Goal: Task Accomplishment & Management: Manage account settings

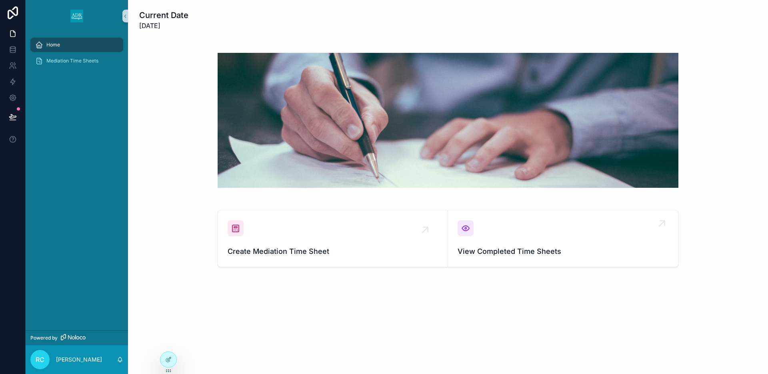
click at [473, 228] on div "scrollable content" at bounding box center [466, 228] width 16 height 16
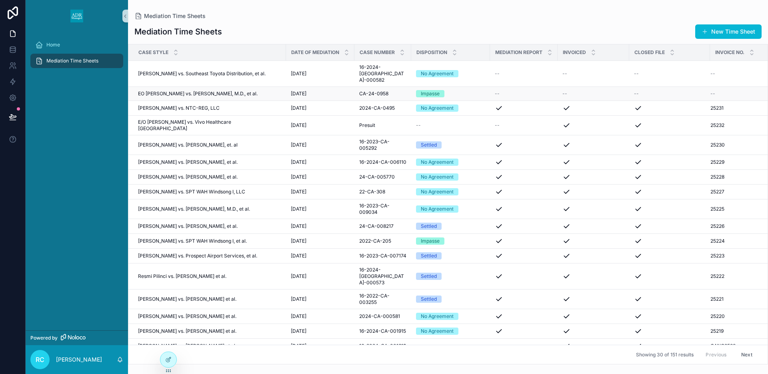
click at [723, 90] on div "--" at bounding box center [736, 93] width 50 height 6
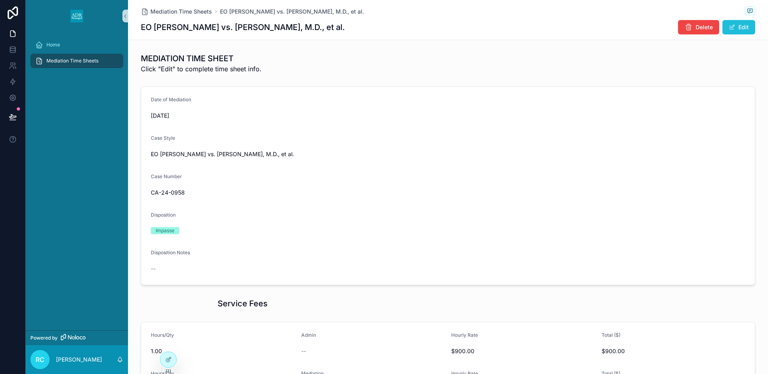
click at [747, 27] on button "Edit" at bounding box center [739, 27] width 33 height 14
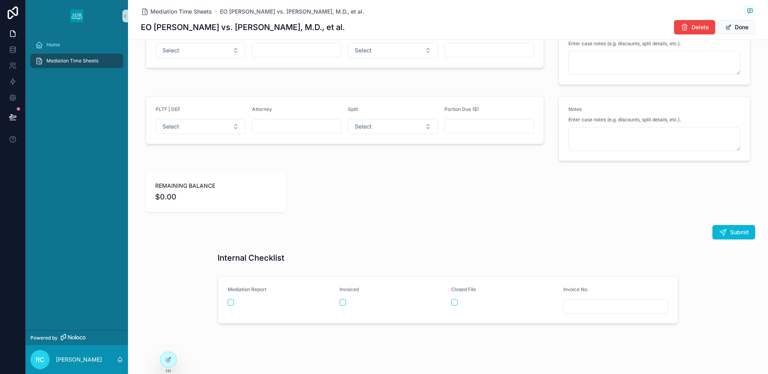
scroll to position [1139, 0]
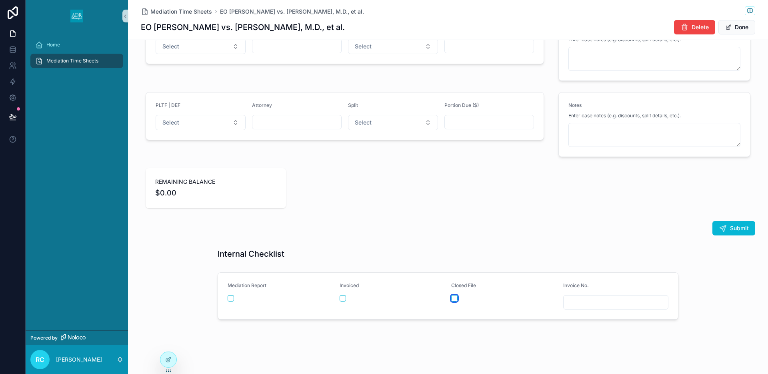
click at [454, 299] on button "scrollable content" at bounding box center [454, 298] width 6 height 6
click at [229, 298] on button "scrollable content" at bounding box center [231, 298] width 6 height 6
click at [750, 19] on div "Mediation Time Sheets EO [PERSON_NAME] vs. [PERSON_NAME], M.D., et al. EO [PERS…" at bounding box center [448, 20] width 615 height 40
click at [741, 30] on button "Done" at bounding box center [737, 27] width 37 height 14
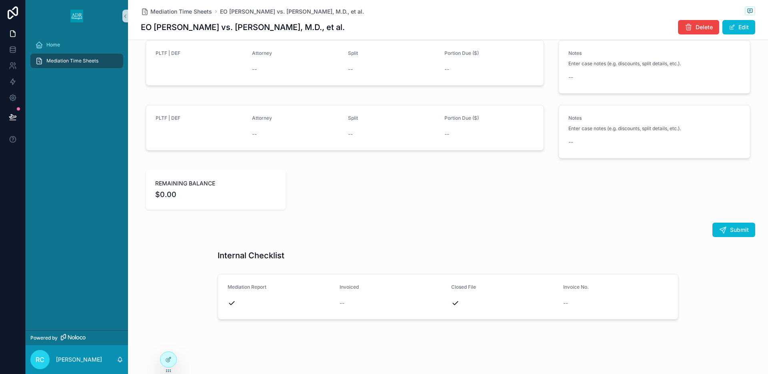
click at [76, 56] on div "Mediation Time Sheets" at bounding box center [76, 60] width 83 height 13
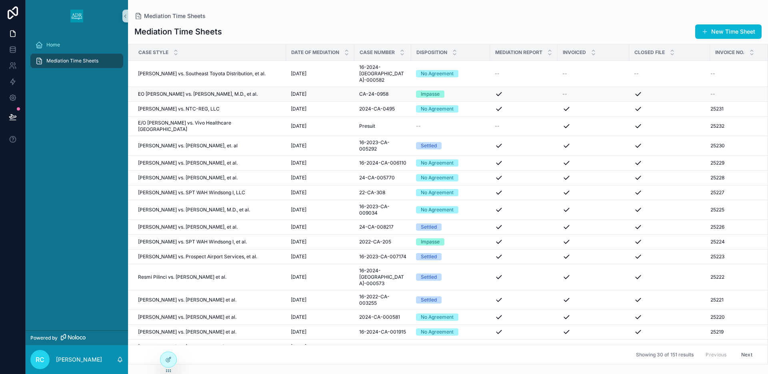
click at [198, 91] on span "EO [PERSON_NAME] vs. [PERSON_NAME], M.D., et al." at bounding box center [198, 94] width 120 height 6
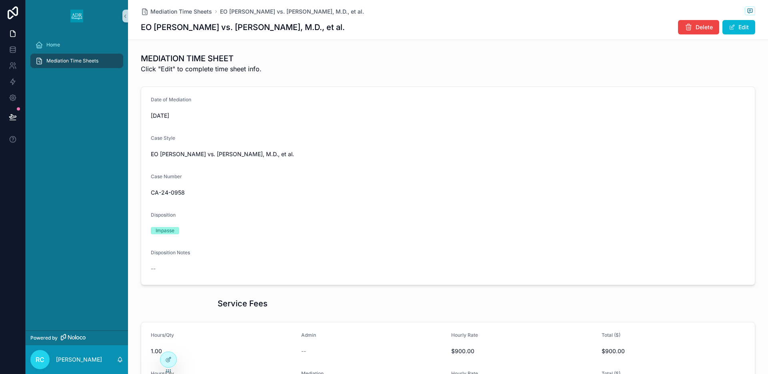
click at [83, 62] on span "Mediation Time Sheets" at bounding box center [72, 61] width 52 height 6
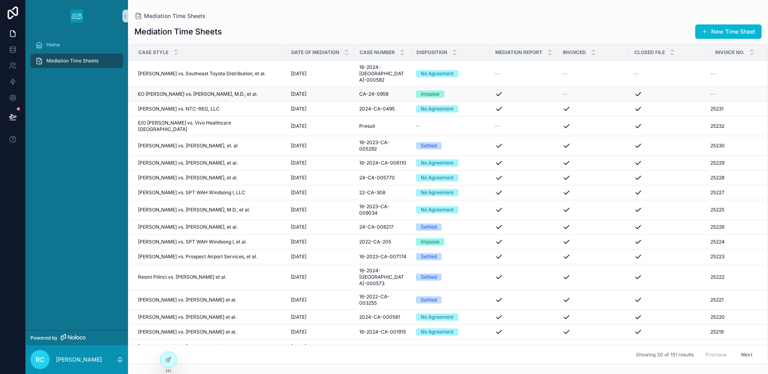
click at [244, 91] on span "EO [PERSON_NAME] vs. [PERSON_NAME], M.D., et al." at bounding box center [198, 94] width 120 height 6
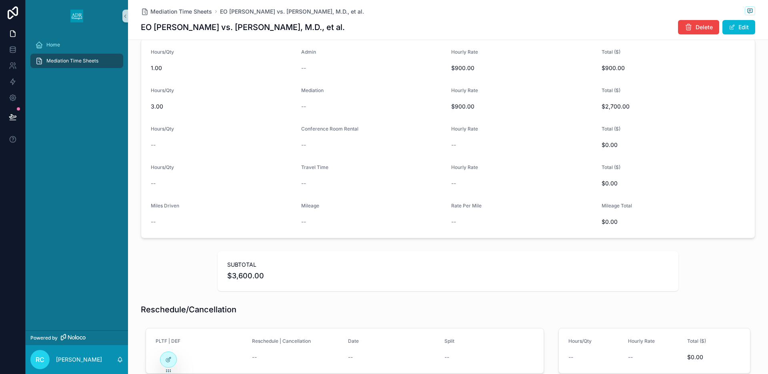
scroll to position [244, 0]
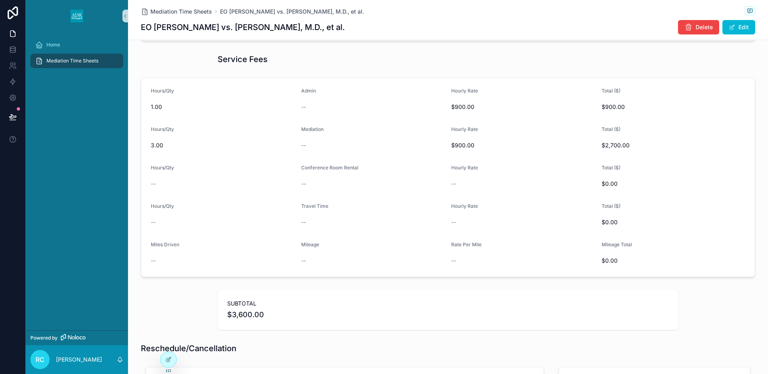
click at [94, 63] on span "Mediation Time Sheets" at bounding box center [72, 61] width 52 height 6
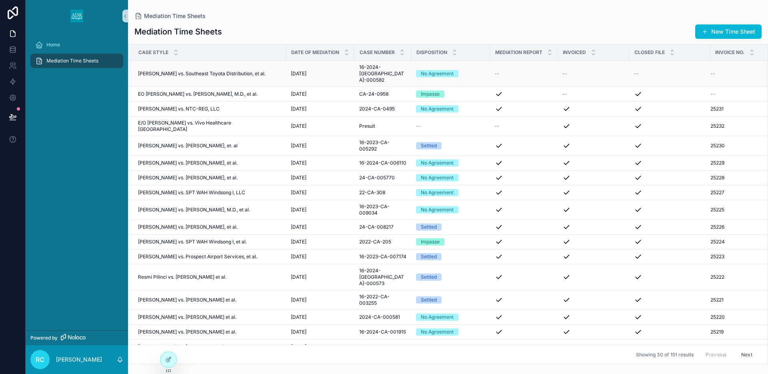
click at [432, 70] on div "No Agreement" at bounding box center [437, 73] width 33 height 7
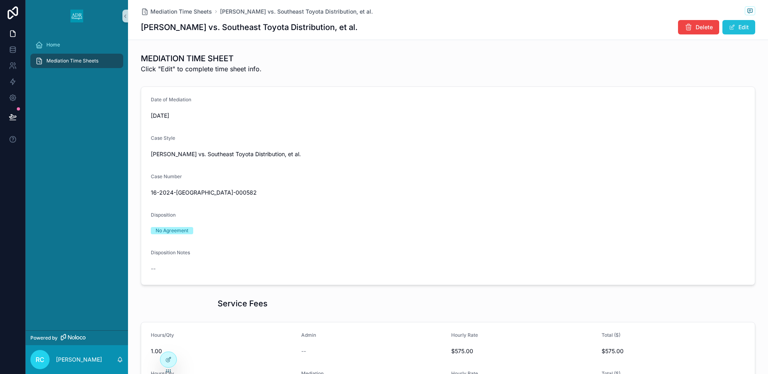
click at [737, 26] on button "Edit" at bounding box center [739, 27] width 33 height 14
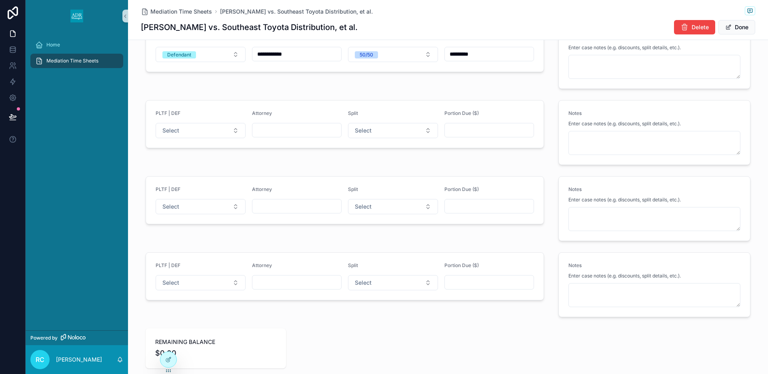
scroll to position [1139, 0]
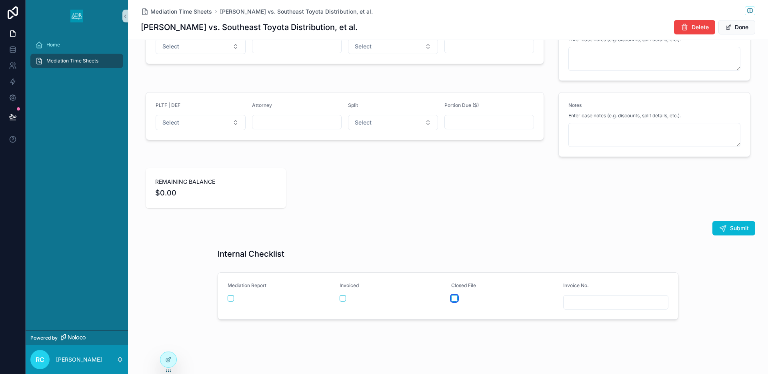
click at [454, 298] on button "scrollable content" at bounding box center [454, 298] width 6 height 6
click at [231, 298] on button "scrollable content" at bounding box center [231, 298] width 6 height 6
click at [749, 24] on button "Done" at bounding box center [737, 27] width 37 height 14
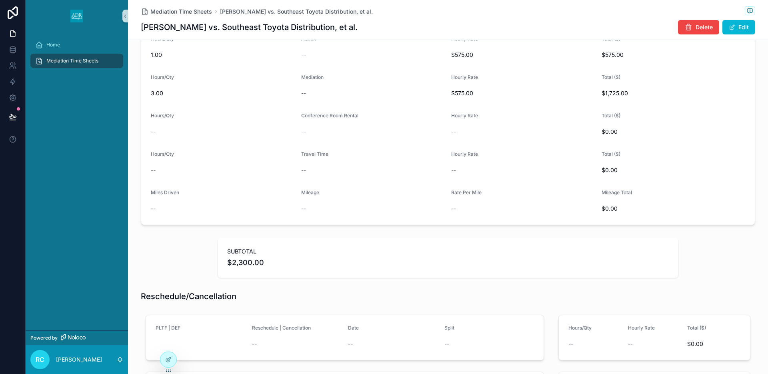
scroll to position [0, 0]
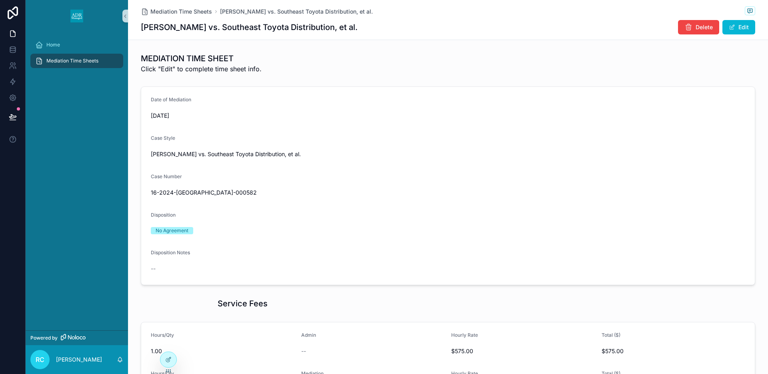
click at [84, 62] on span "Mediation Time Sheets" at bounding box center [72, 61] width 52 height 6
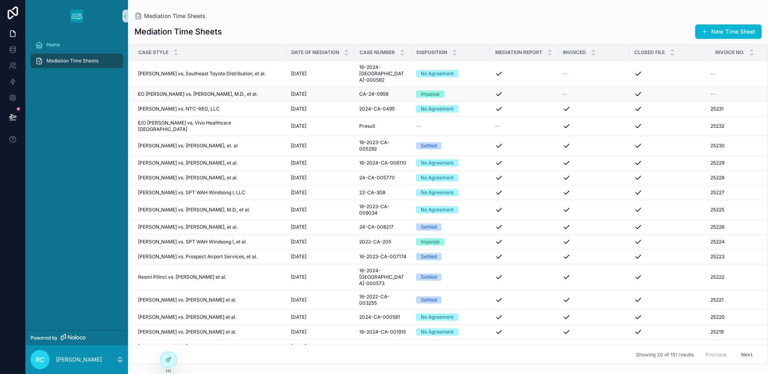
click at [359, 91] on span "CA-24-0958" at bounding box center [373, 94] width 29 height 6
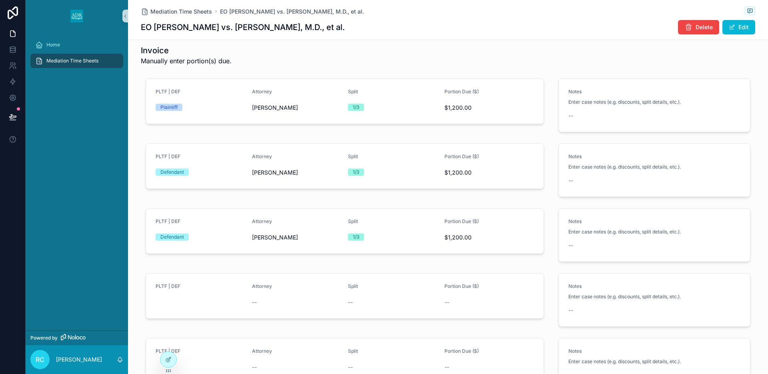
scroll to position [740, 0]
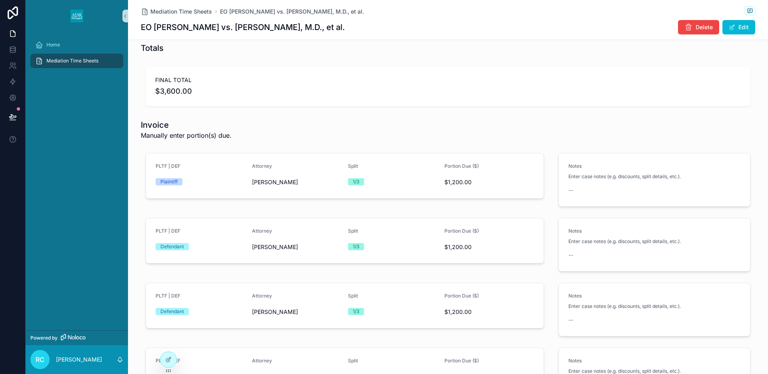
click at [59, 60] on span "Mediation Time Sheets" at bounding box center [72, 61] width 52 height 6
click at [58, 60] on span "Mediation Time Sheets" at bounding box center [72, 61] width 52 height 6
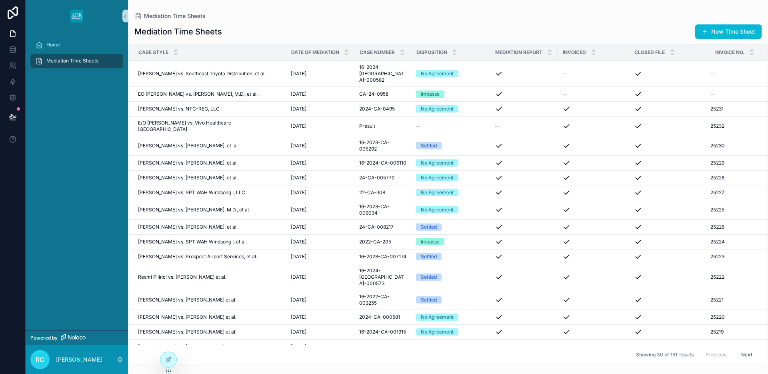
click at [731, 30] on button "New Time Sheet" at bounding box center [728, 31] width 66 height 14
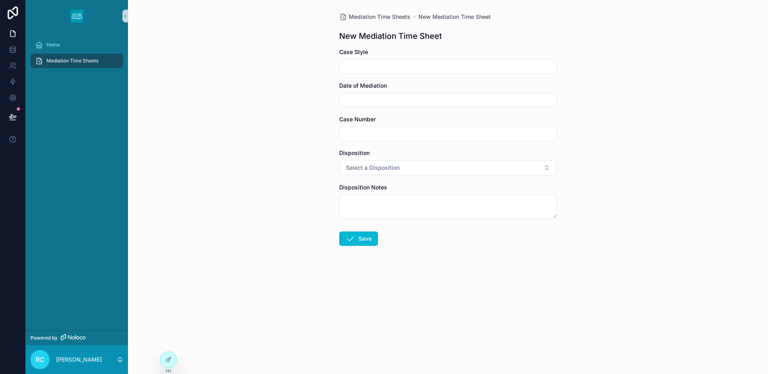
click at [58, 62] on span "Mediation Time Sheets" at bounding box center [72, 61] width 52 height 6
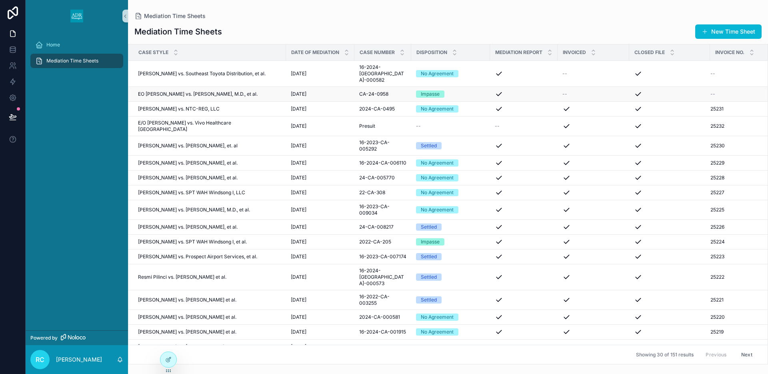
click at [721, 91] on div "--" at bounding box center [736, 94] width 50 height 6
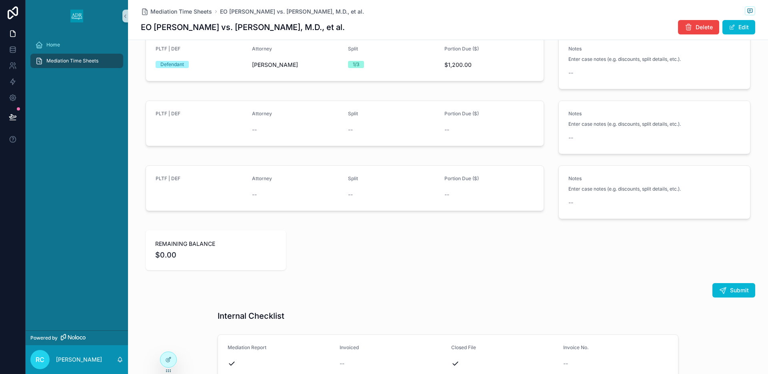
scroll to position [1047, 0]
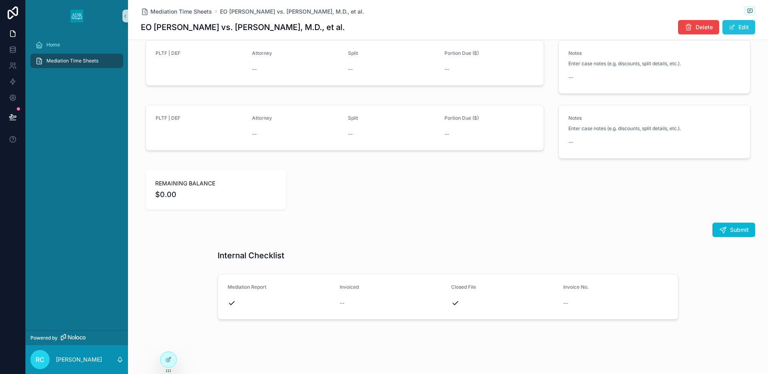
click at [738, 24] on button "Edit" at bounding box center [739, 27] width 33 height 14
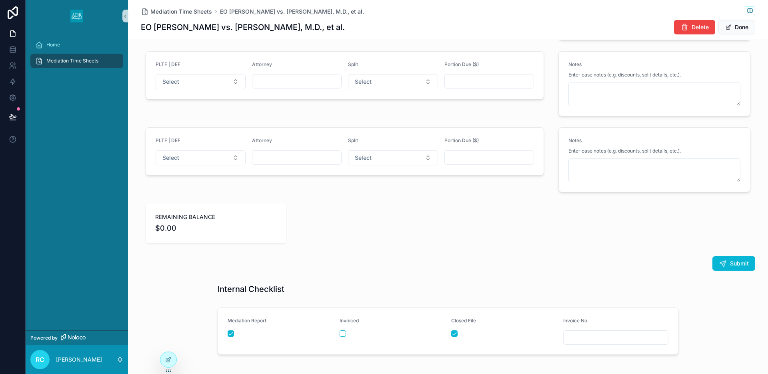
click at [567, 338] on input "scrollable content" at bounding box center [616, 337] width 105 height 11
type input "*****"
click at [734, 27] on button "Done" at bounding box center [737, 27] width 37 height 14
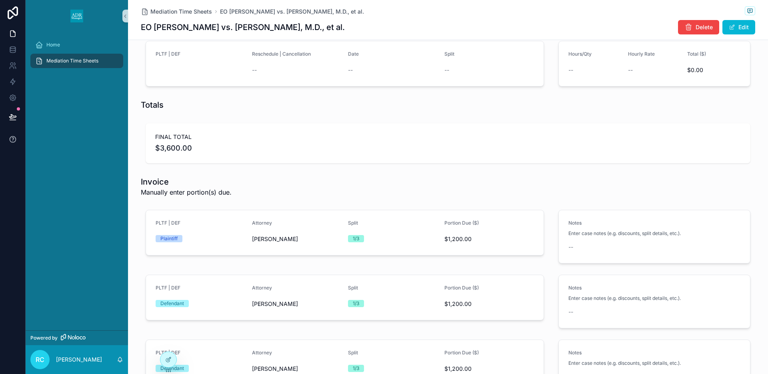
scroll to position [1047, 0]
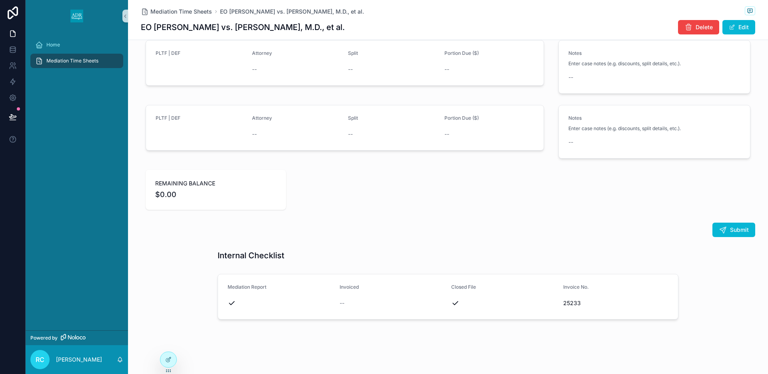
drag, startPoint x: 142, startPoint y: 26, endPoint x: 334, endPoint y: 24, distance: 192.1
click at [334, 24] on div "EO [PERSON_NAME] vs. [PERSON_NAME], M.D., et al. Delete Edit" at bounding box center [448, 27] width 615 height 15
copy h1 "EO [PERSON_NAME] vs. [PERSON_NAME], M.D., et al."
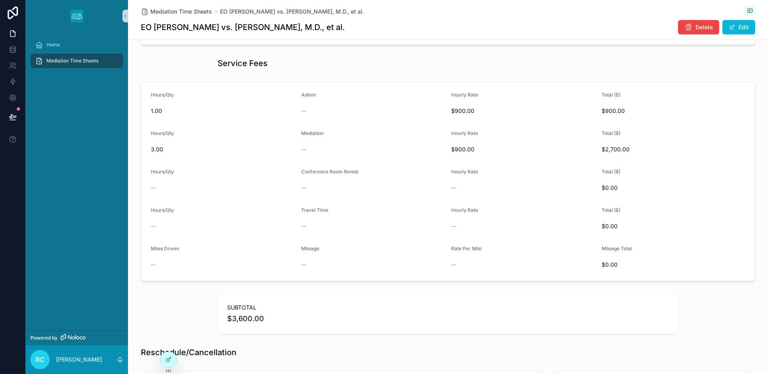
scroll to position [235, 0]
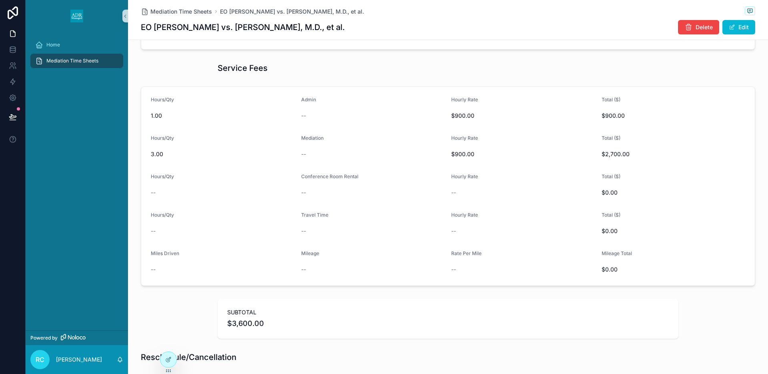
click at [145, 29] on h1 "EO [PERSON_NAME] vs. [PERSON_NAME], M.D., et al." at bounding box center [243, 27] width 204 height 11
drag, startPoint x: 142, startPoint y: 27, endPoint x: 208, endPoint y: 22, distance: 67.0
click at [208, 22] on div "Mediation Time Sheets EO [PERSON_NAME] vs. [PERSON_NAME], M.D., et al. EO [PERS…" at bounding box center [448, 20] width 640 height 40
copy h1 "EO [PERSON_NAME]"
drag, startPoint x: 225, startPoint y: 27, endPoint x: 334, endPoint y: 23, distance: 109.7
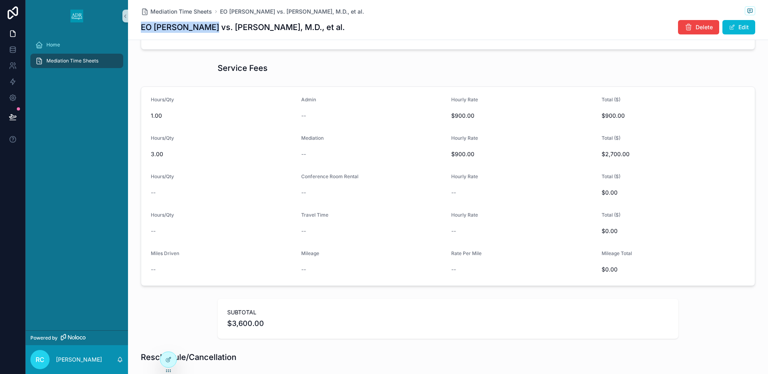
click at [334, 23] on div "EO [PERSON_NAME] vs. [PERSON_NAME], M.D., et al. Delete Edit" at bounding box center [448, 27] width 615 height 15
copy h1 "[PERSON_NAME], M.D., et al."
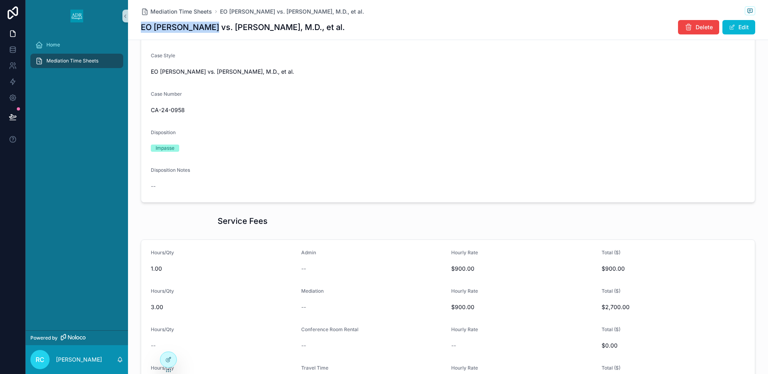
scroll to position [0, 0]
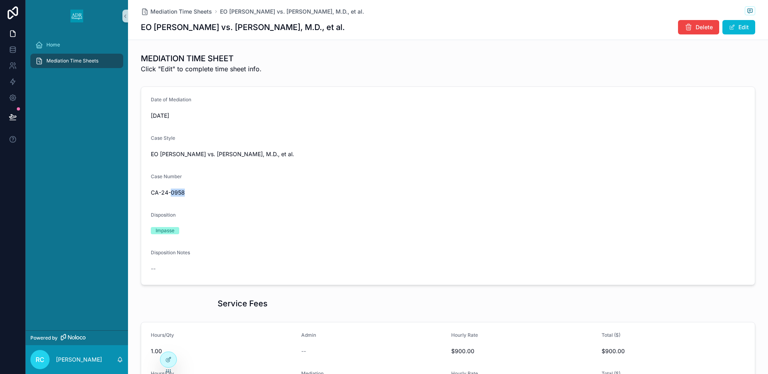
click at [170, 196] on div "CA-24-0958" at bounding box center [448, 192] width 595 height 13
click at [170, 193] on span "CA-24-0958" at bounding box center [448, 192] width 595 height 8
click at [742, 29] on button "Edit" at bounding box center [739, 27] width 33 height 14
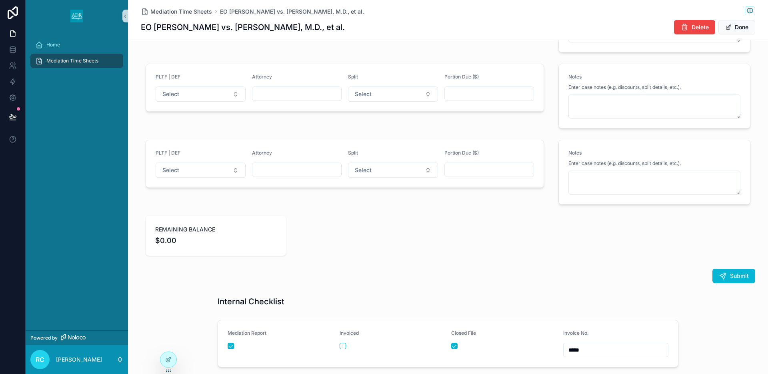
scroll to position [1139, 0]
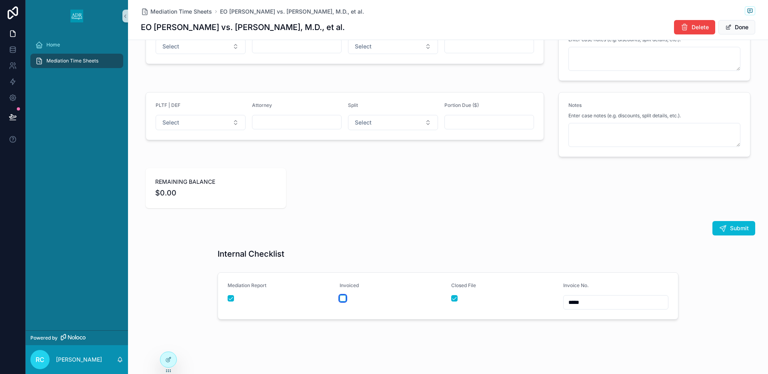
click at [342, 296] on button "scrollable content" at bounding box center [343, 298] width 6 height 6
click at [745, 28] on span "Done" at bounding box center [737, 27] width 37 height 14
click at [745, 28] on button "Done" at bounding box center [737, 27] width 37 height 14
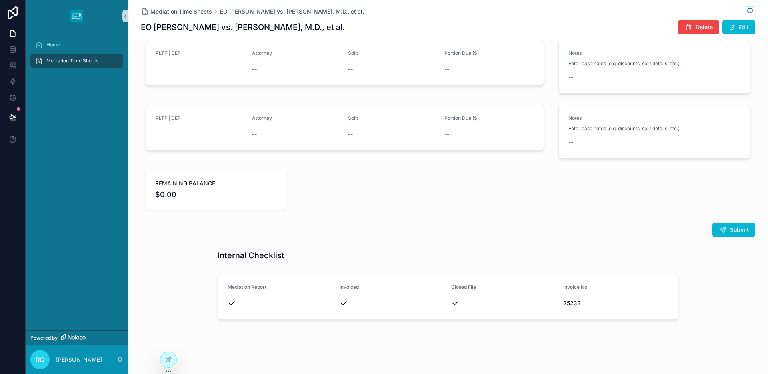
click at [83, 56] on div "Mediation Time Sheets" at bounding box center [76, 60] width 83 height 13
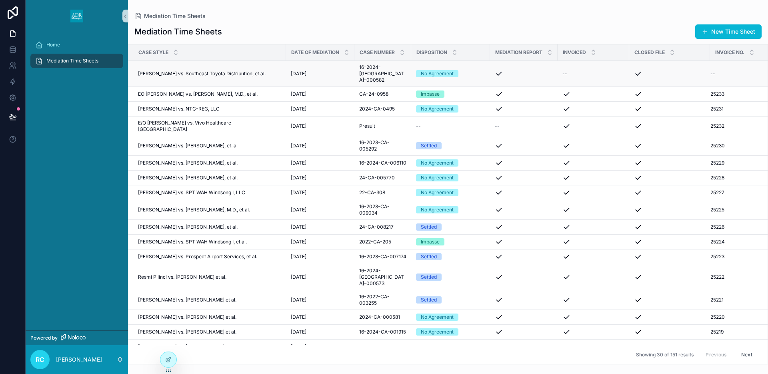
click at [643, 72] on div "scrollable content" at bounding box center [669, 74] width 71 height 8
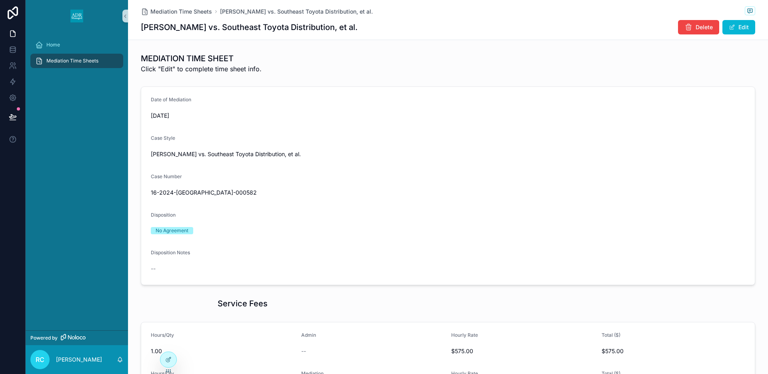
click at [744, 18] on div "Mediation Time Sheets [PERSON_NAME] vs. Southeast Toyota Distribution, et al. […" at bounding box center [448, 20] width 615 height 40
click at [741, 24] on button "Edit" at bounding box center [739, 27] width 33 height 14
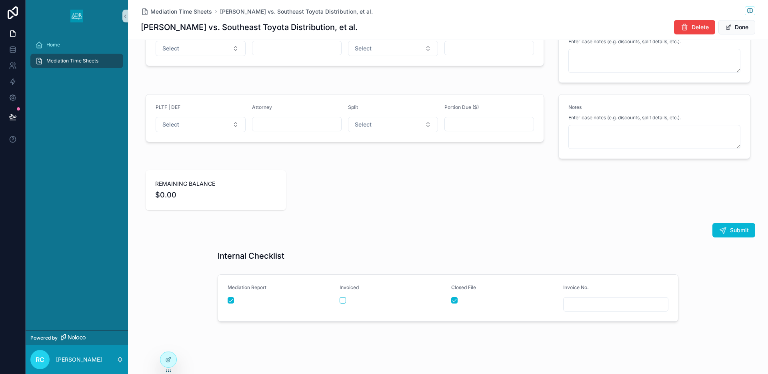
scroll to position [1139, 0]
click at [579, 298] on input "scrollable content" at bounding box center [616, 301] width 105 height 11
type input "*****"
click at [740, 26] on button "Done" at bounding box center [737, 27] width 37 height 14
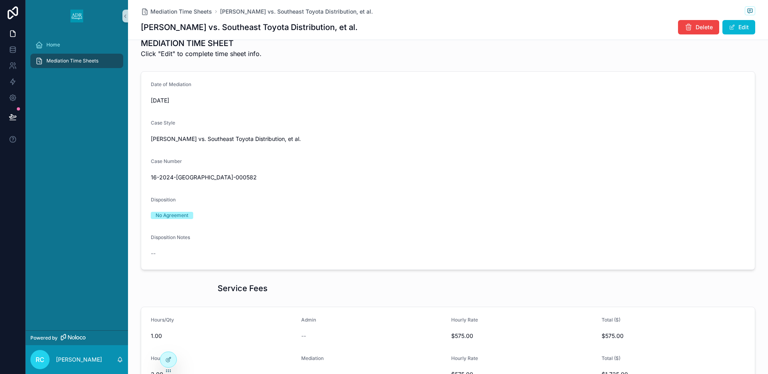
scroll to position [0, 0]
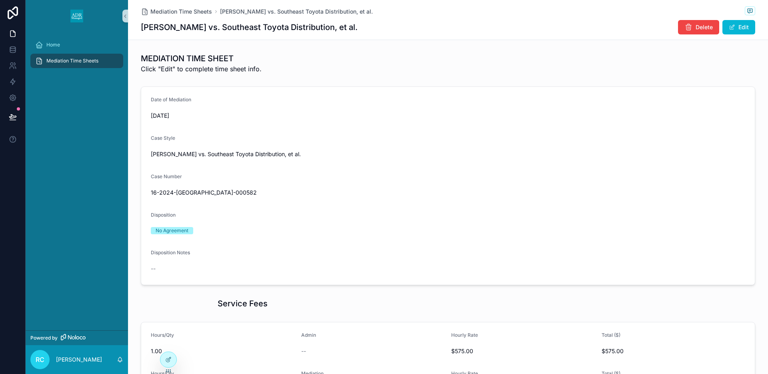
click at [86, 60] on span "Mediation Time Sheets" at bounding box center [72, 61] width 52 height 6
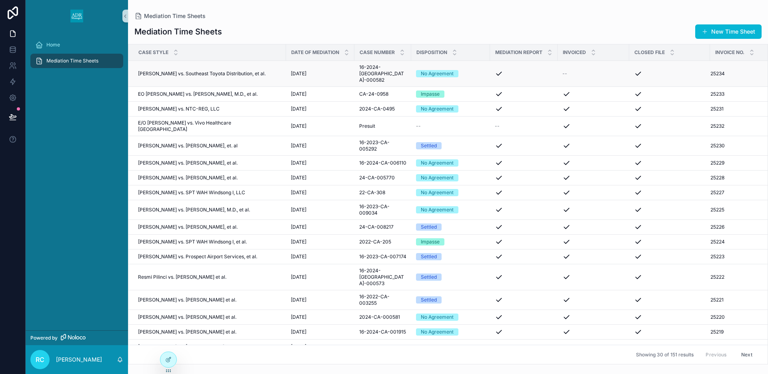
click at [499, 70] on div "scrollable content" at bounding box center [524, 74] width 58 height 8
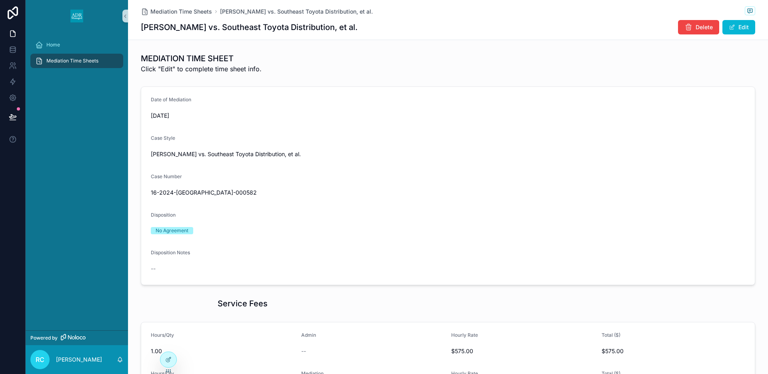
click at [194, 29] on h1 "[PERSON_NAME] vs. Southeast Toyota Distribution, et al." at bounding box center [249, 27] width 217 height 11
drag, startPoint x: 174, startPoint y: 28, endPoint x: 358, endPoint y: 29, distance: 184.0
click at [358, 29] on div "[PERSON_NAME] vs. Southeast Toyota Distribution, et al. Delete Edit" at bounding box center [448, 27] width 615 height 15
copy h1 "Hirst vs. Southeast Toyota Distribution, et al."
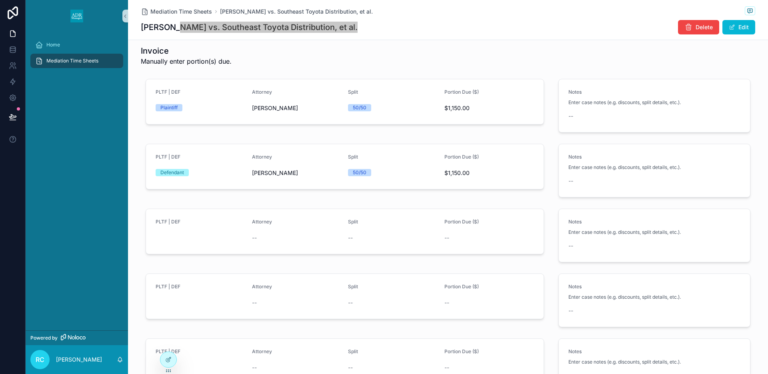
scroll to position [813, 0]
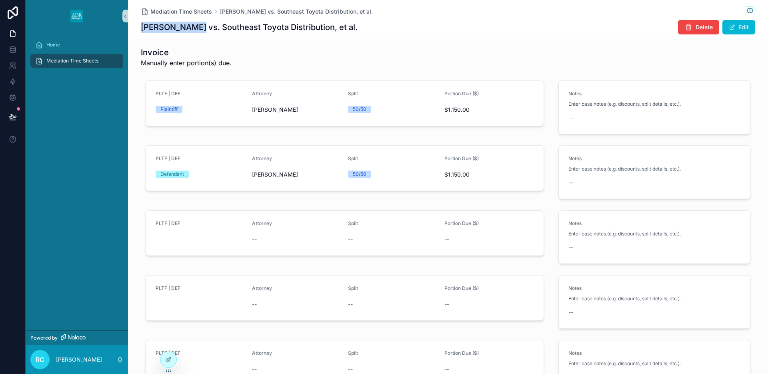
drag, startPoint x: 140, startPoint y: 27, endPoint x: 193, endPoint y: 26, distance: 53.2
click at [193, 26] on div "Mediation Time Sheets [PERSON_NAME] vs. Southeast Toyota Distribution, et al. […" at bounding box center [448, 20] width 640 height 40
copy h1 "[PERSON_NAME]"
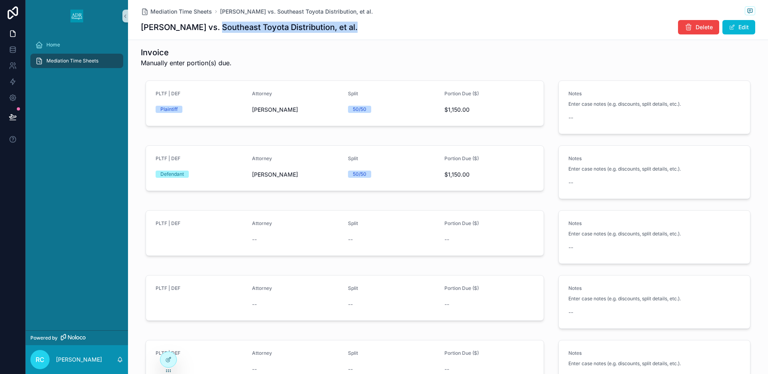
drag, startPoint x: 210, startPoint y: 28, endPoint x: 345, endPoint y: 25, distance: 135.7
click at [345, 25] on div "[PERSON_NAME] vs. Southeast Toyota Distribution, et al. Delete Edit" at bounding box center [448, 27] width 615 height 15
copy h1 "Southeast Toyota Distribution, et al."
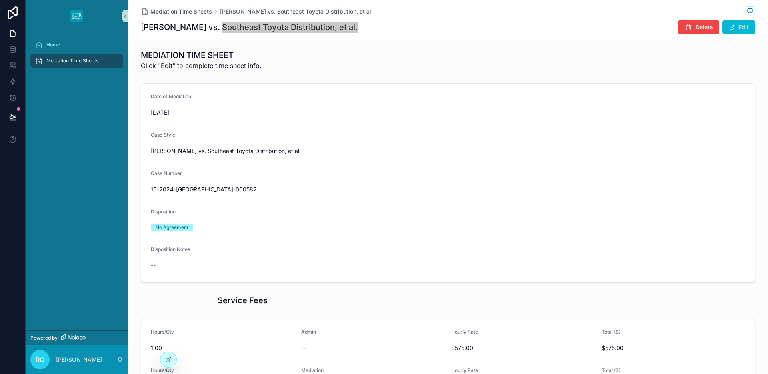
scroll to position [0, 0]
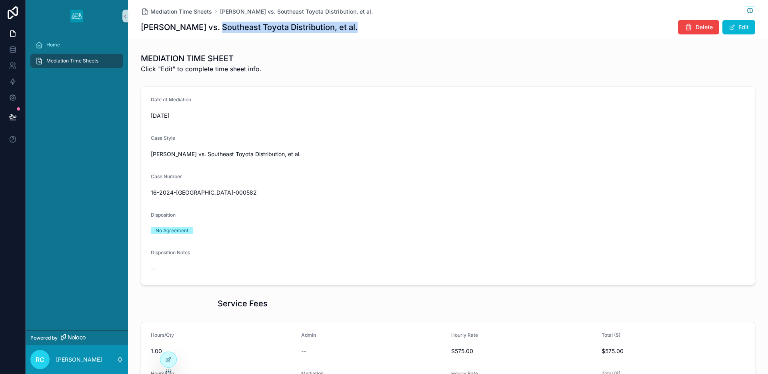
click at [162, 192] on span "16-2024-[GEOGRAPHIC_DATA]-000582" at bounding box center [448, 192] width 595 height 8
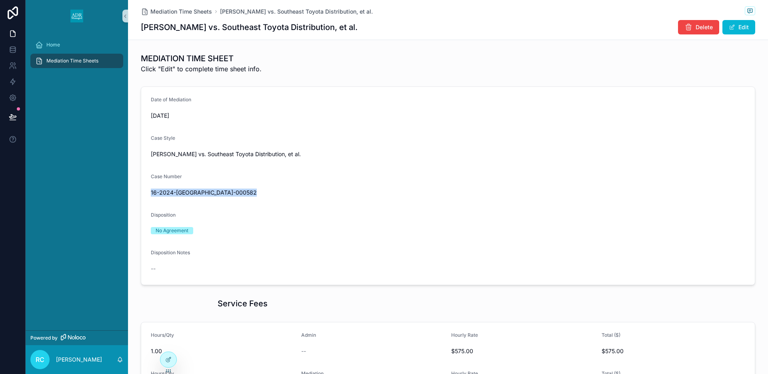
click at [162, 192] on span "16-2024-[GEOGRAPHIC_DATA]-000582" at bounding box center [448, 192] width 595 height 8
copy span "16-2024-[GEOGRAPHIC_DATA]-000582"
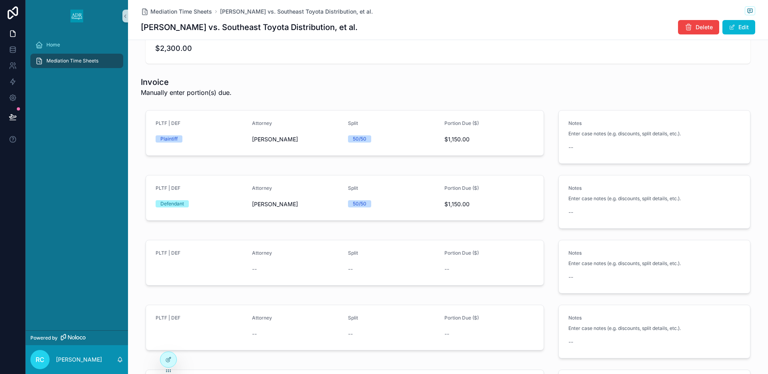
scroll to position [785, 0]
click at [737, 24] on button "Edit" at bounding box center [739, 27] width 33 height 14
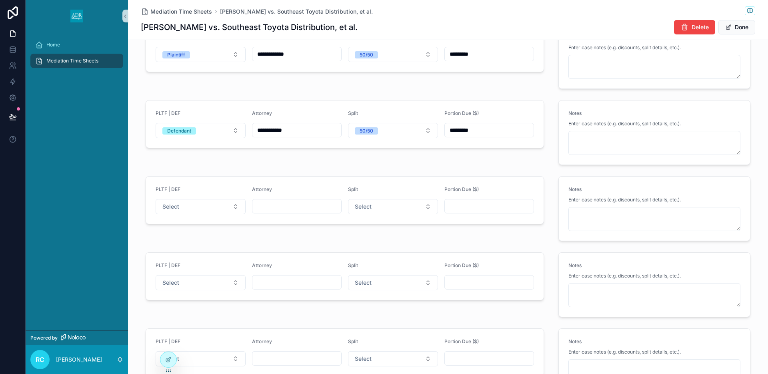
scroll to position [1139, 0]
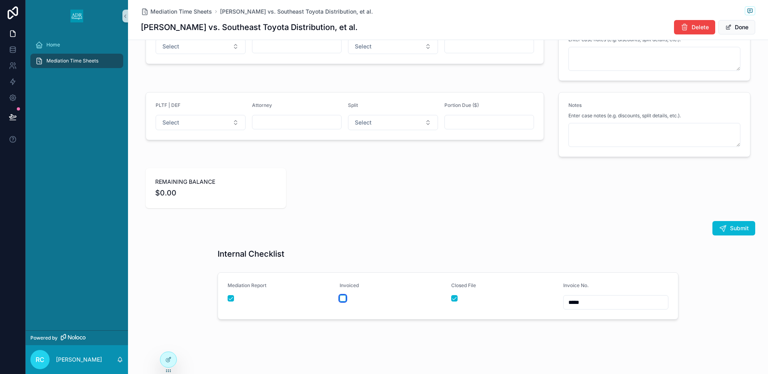
click at [343, 297] on button "scrollable content" at bounding box center [343, 298] width 6 height 6
click at [742, 29] on button "Done" at bounding box center [737, 27] width 37 height 14
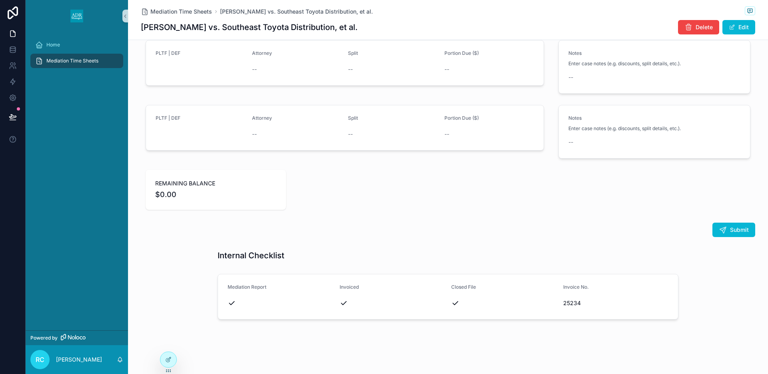
scroll to position [1047, 0]
click at [82, 64] on div "Mediation Time Sheets" at bounding box center [76, 60] width 83 height 13
